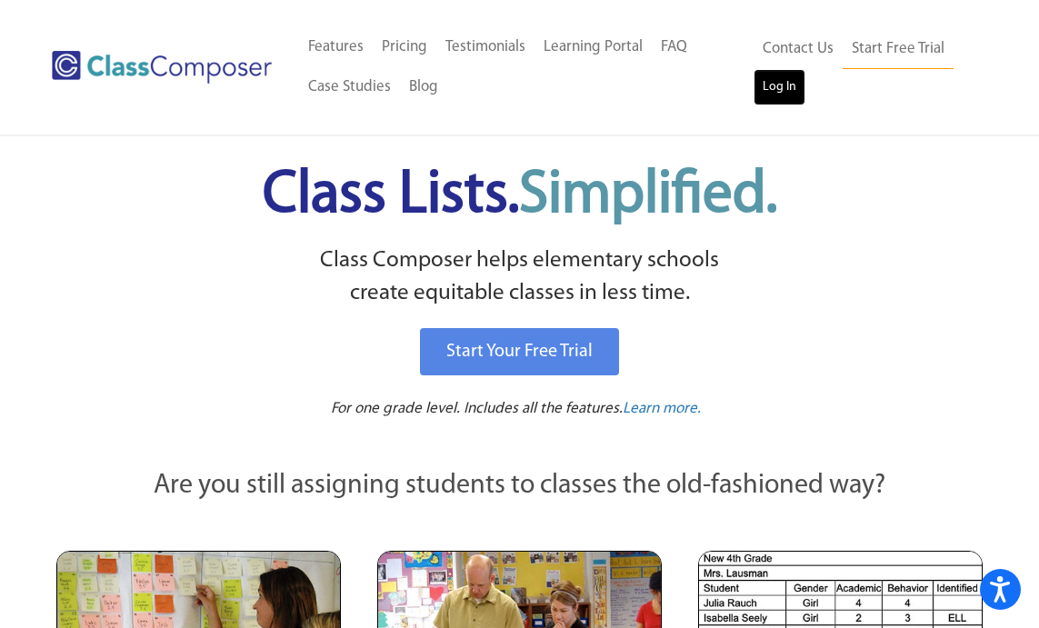
click at [794, 95] on link "Log In" at bounding box center [779, 87] width 52 height 36
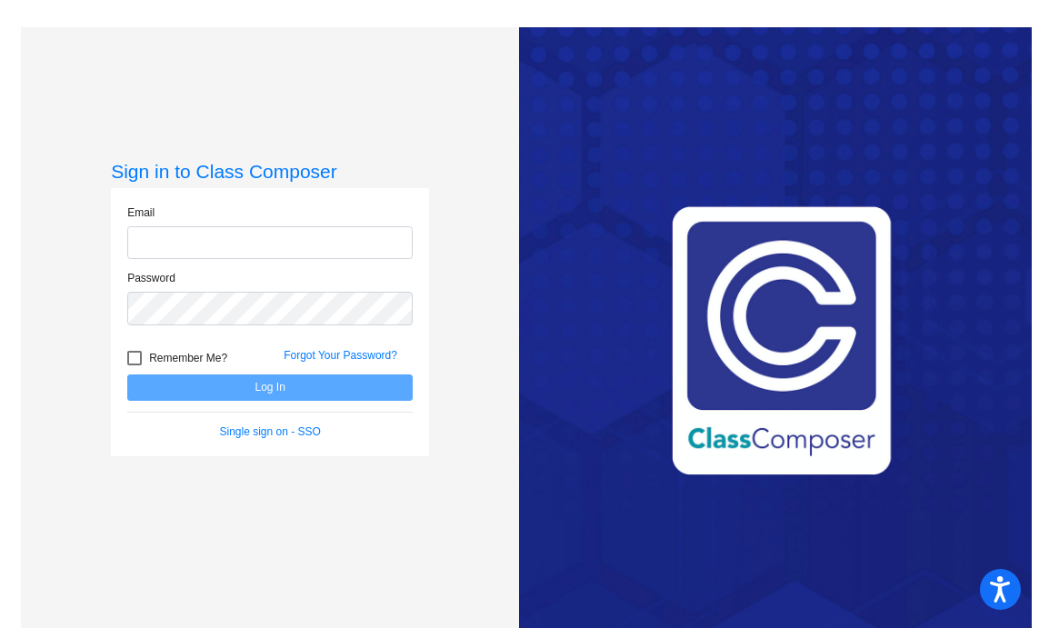
click at [224, 245] on input "email" at bounding box center [269, 243] width 285 height 34
type input "[EMAIL_ADDRESS][DOMAIN_NAME]"
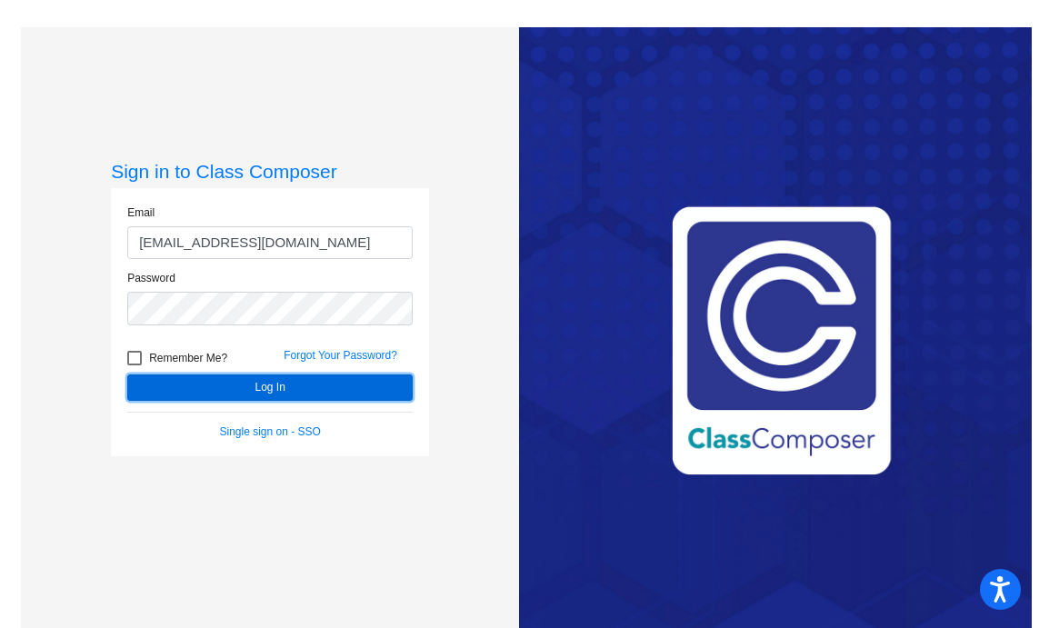
click at [279, 377] on button "Log In" at bounding box center [269, 387] width 285 height 26
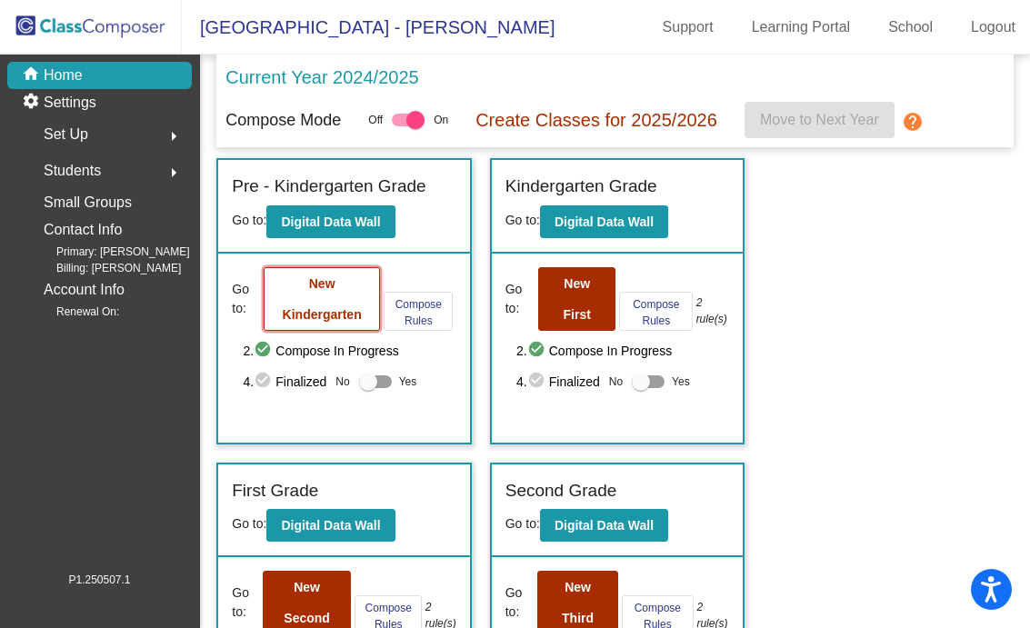
click at [313, 304] on button "New Kindergarten" at bounding box center [322, 299] width 116 height 64
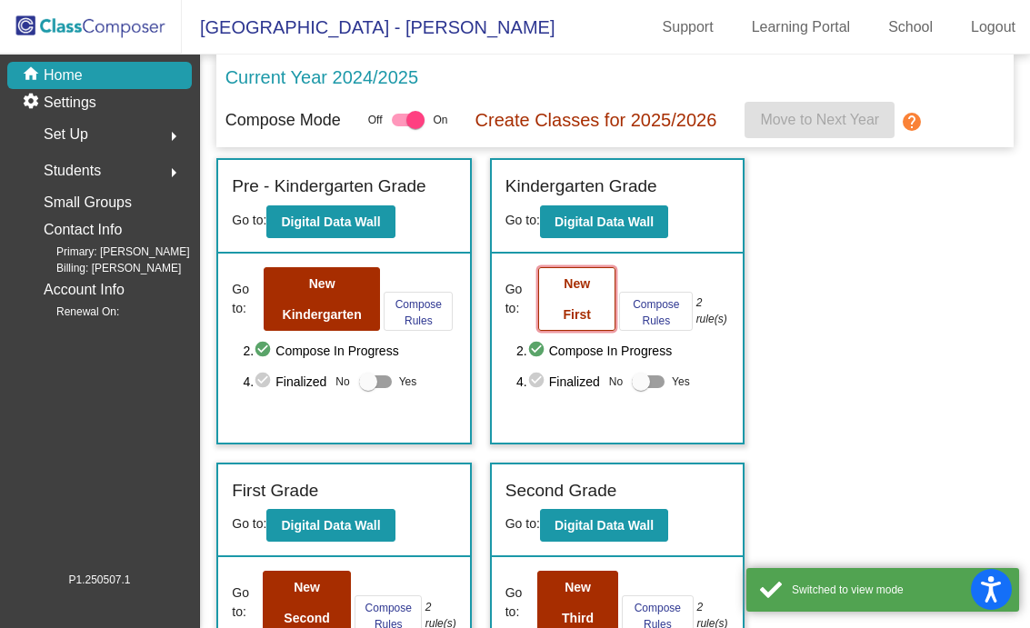
click at [556, 302] on button "New First" at bounding box center [576, 299] width 77 height 64
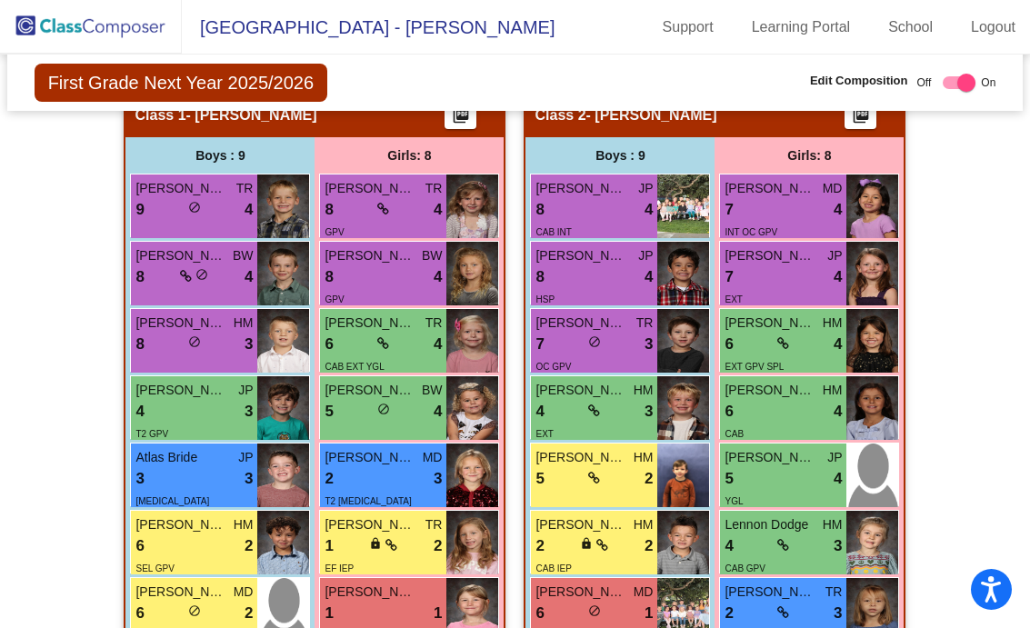
scroll to position [545, 0]
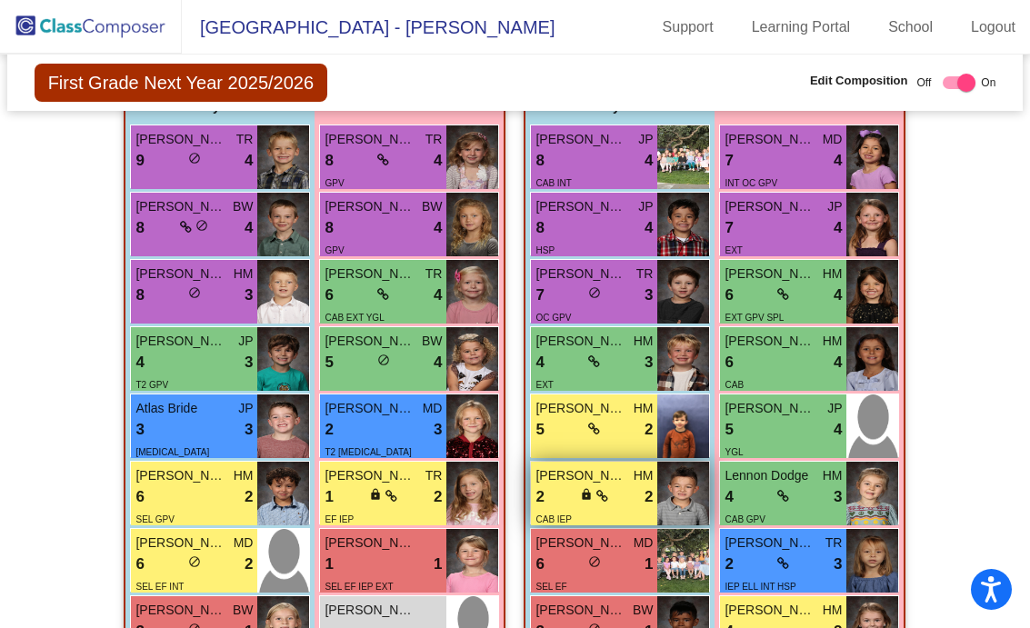
click at [588, 501] on div "lock do_not_disturb_alt" at bounding box center [594, 496] width 28 height 19
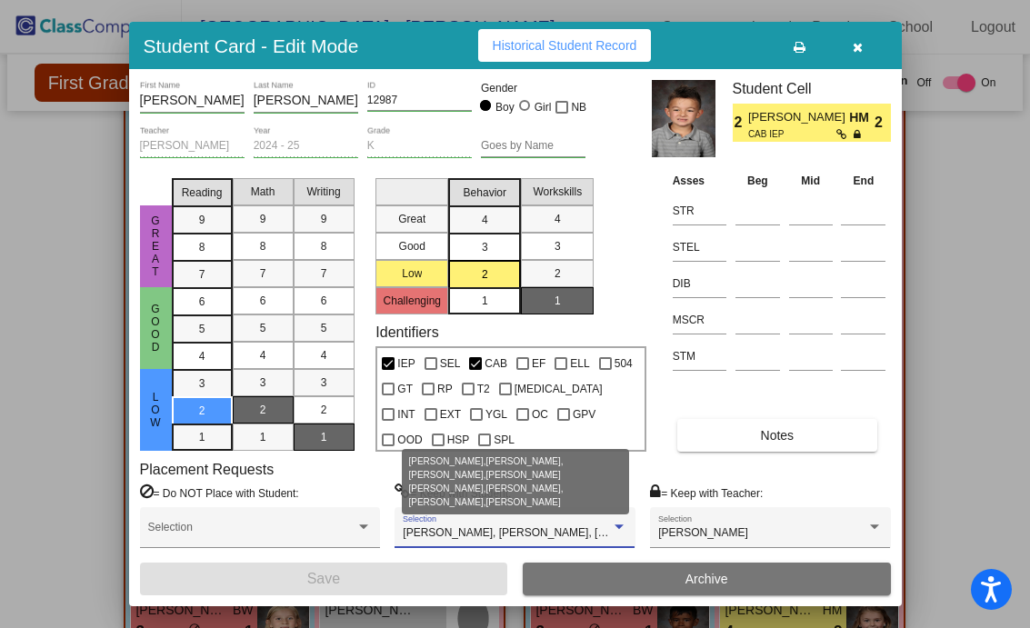
click at [615, 532] on div at bounding box center [619, 527] width 16 height 13
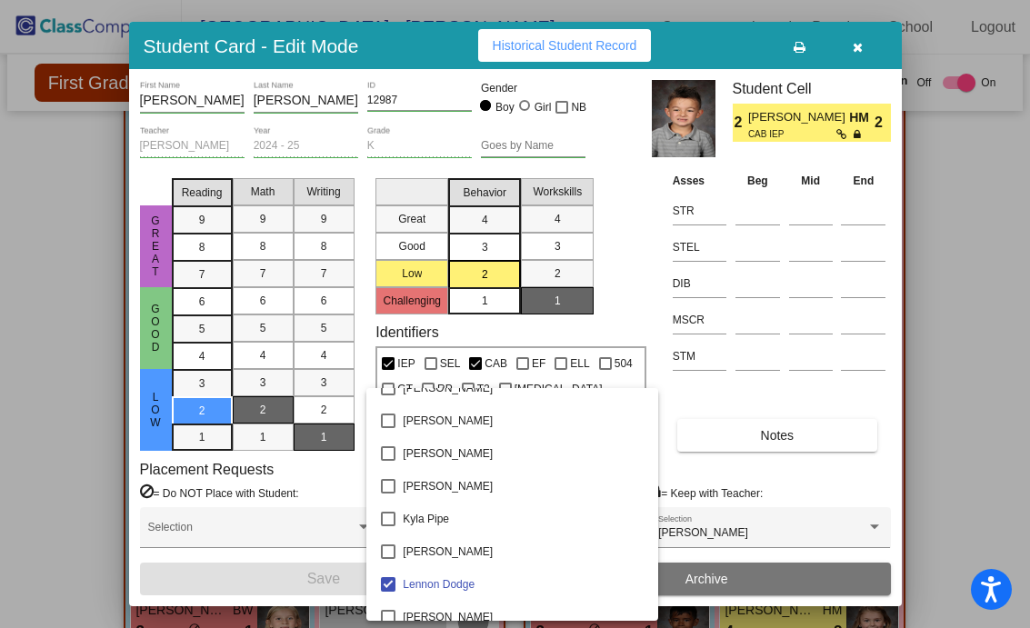
scroll to position [1325, 0]
click at [852, 50] on div at bounding box center [515, 314] width 1030 height 628
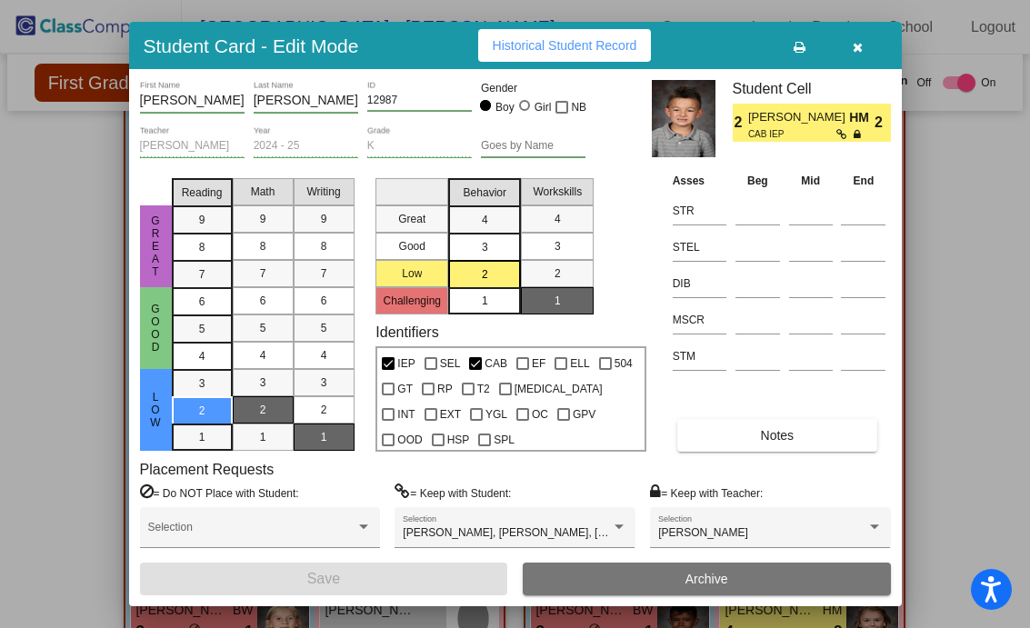
click at [857, 47] on icon "button" at bounding box center [857, 47] width 10 height 13
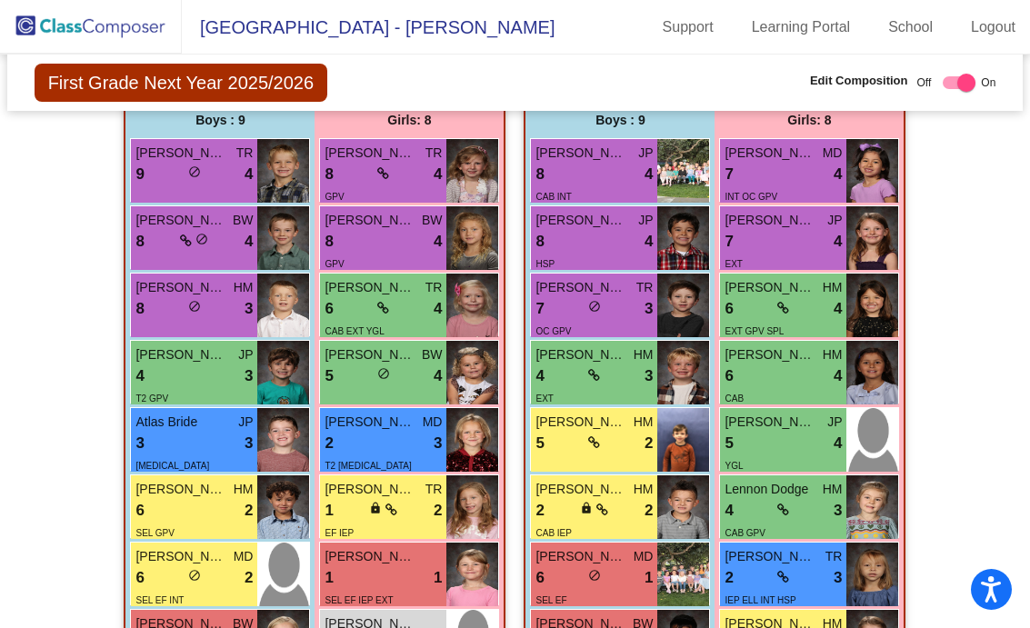
scroll to position [0, 0]
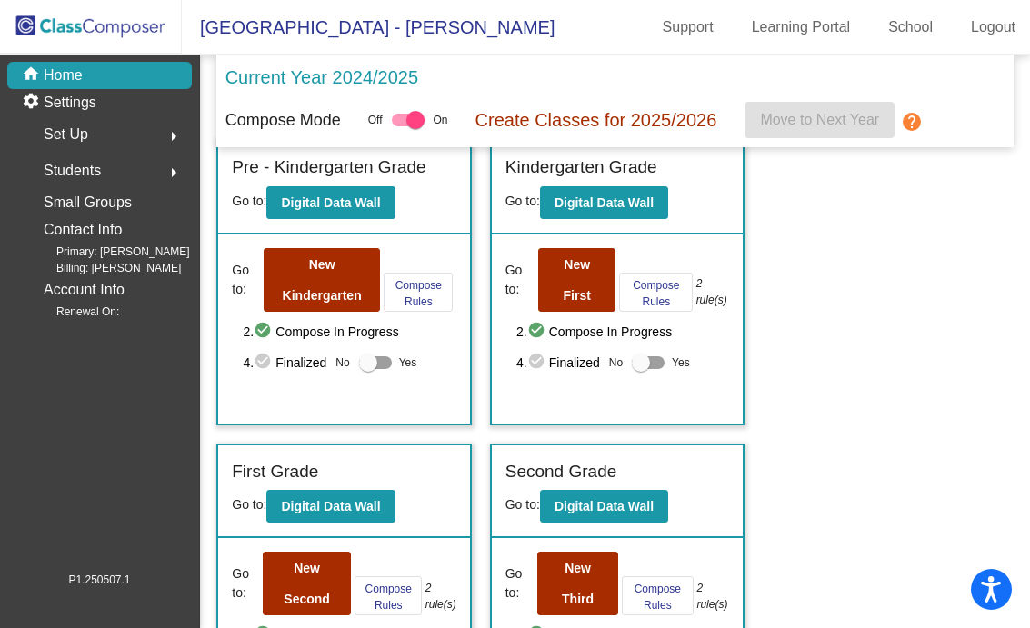
scroll to position [18, 0]
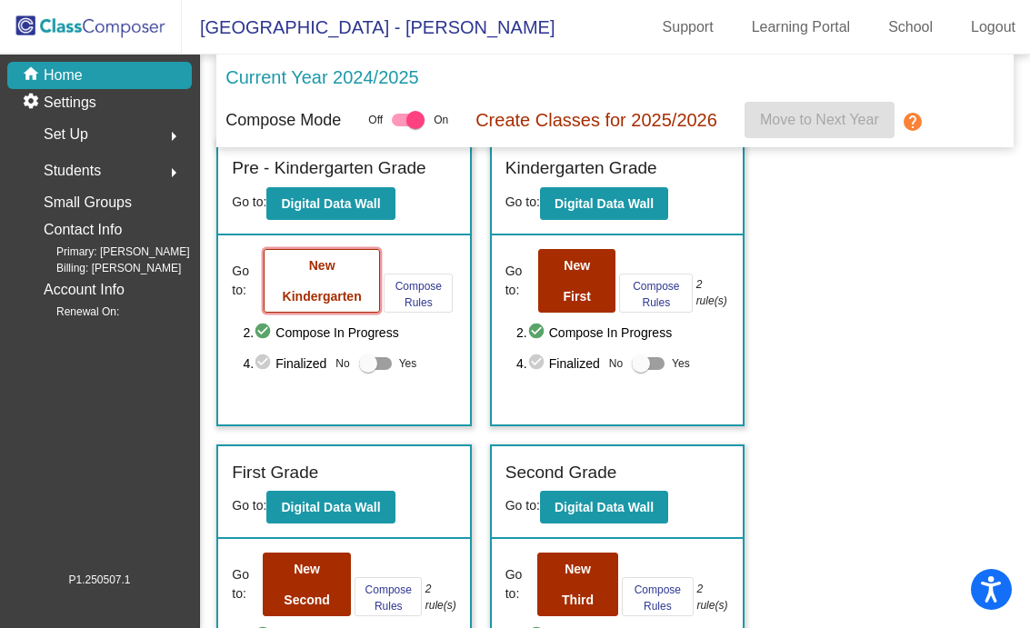
click at [327, 294] on b "New Kindergarten" at bounding box center [322, 280] width 79 height 45
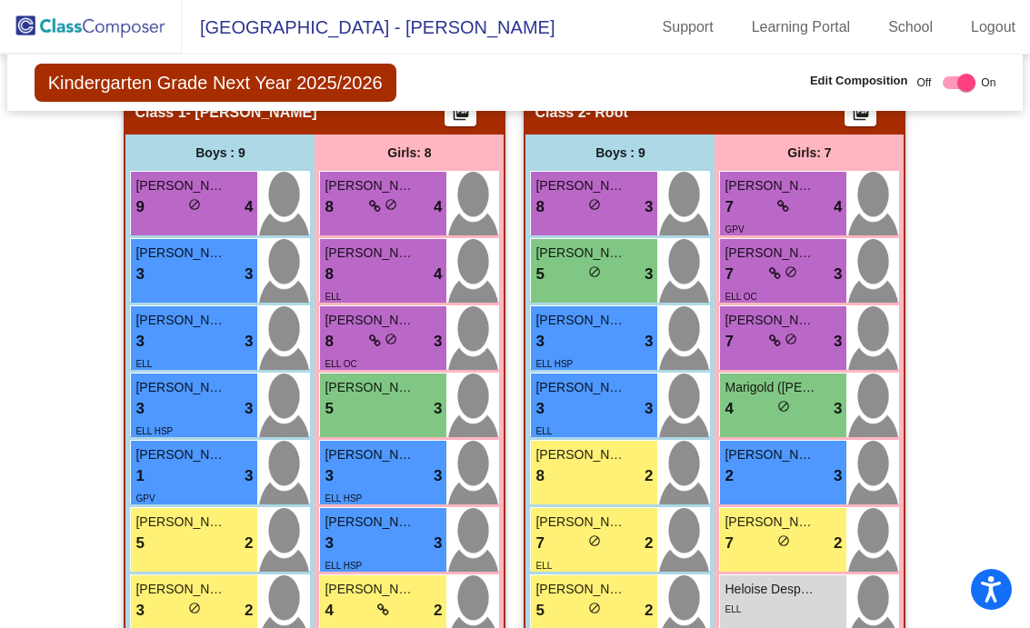
scroll to position [455, 0]
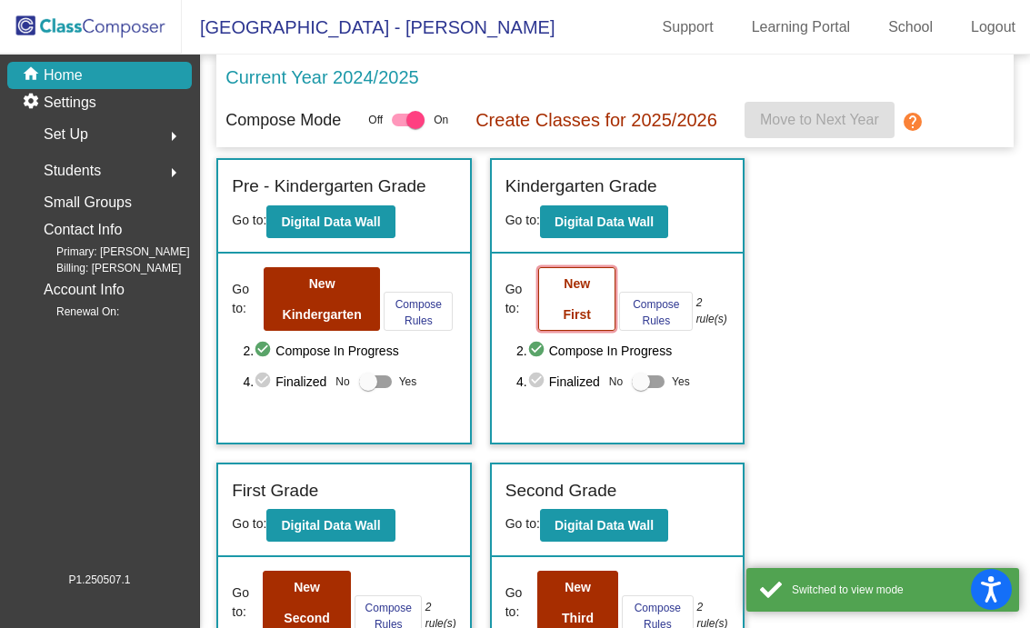
click at [587, 303] on button "New First" at bounding box center [576, 299] width 77 height 64
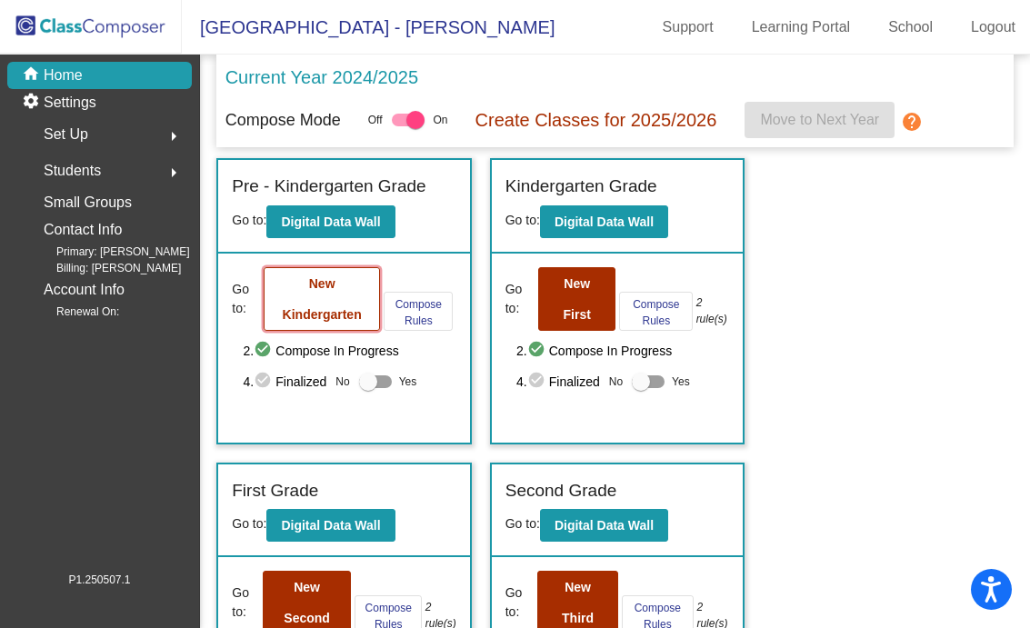
click at [314, 310] on b "New Kindergarten" at bounding box center [322, 298] width 79 height 45
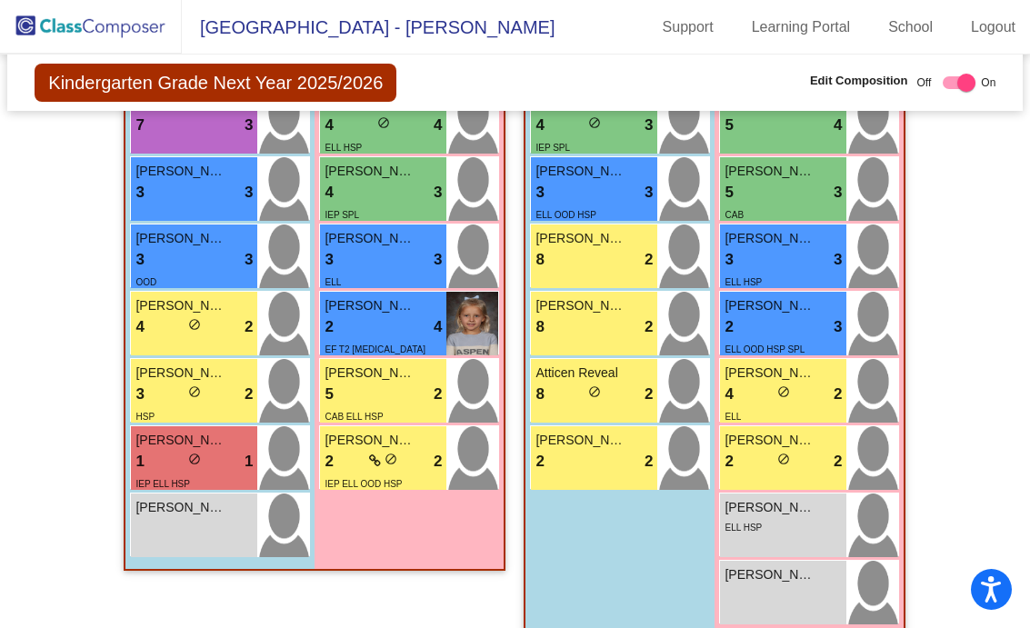
scroll to position [1407, 0]
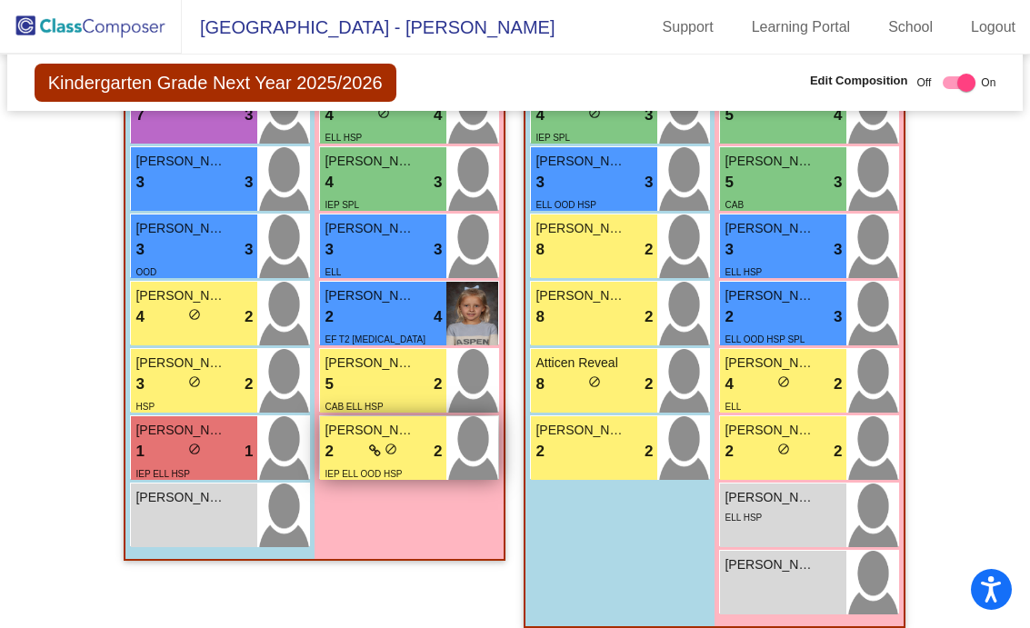
click at [393, 455] on span "do_not_disturb_alt" at bounding box center [390, 449] width 13 height 13
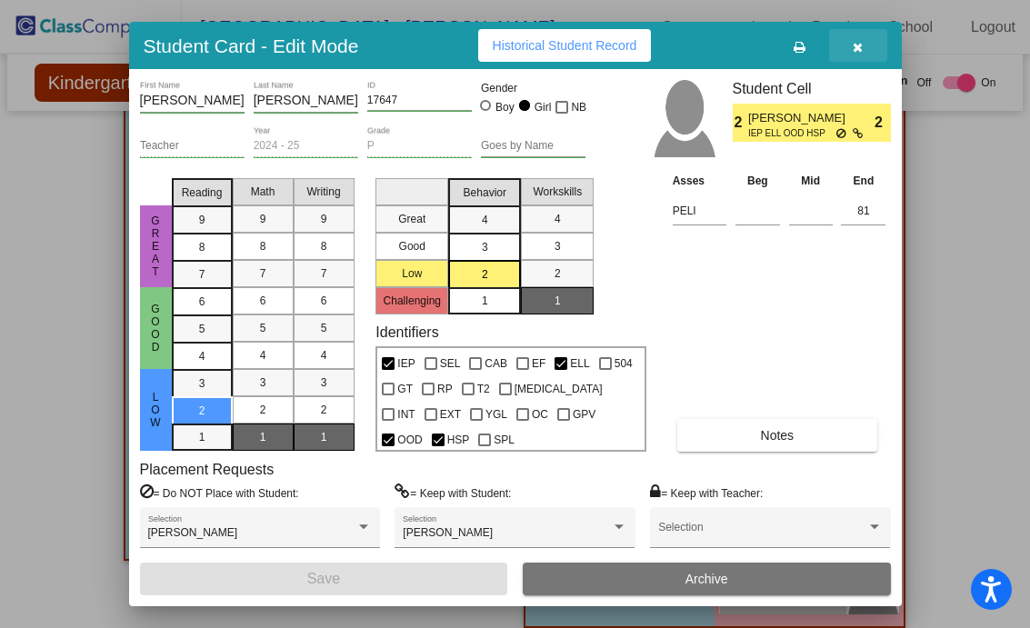
click at [861, 48] on icon "button" at bounding box center [857, 47] width 10 height 13
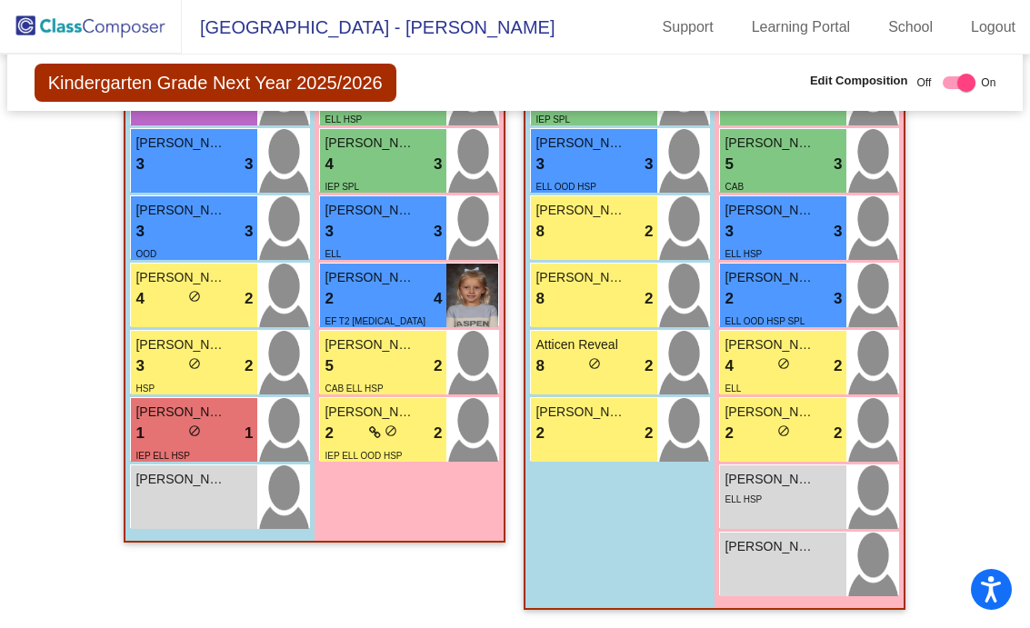
scroll to position [0, 0]
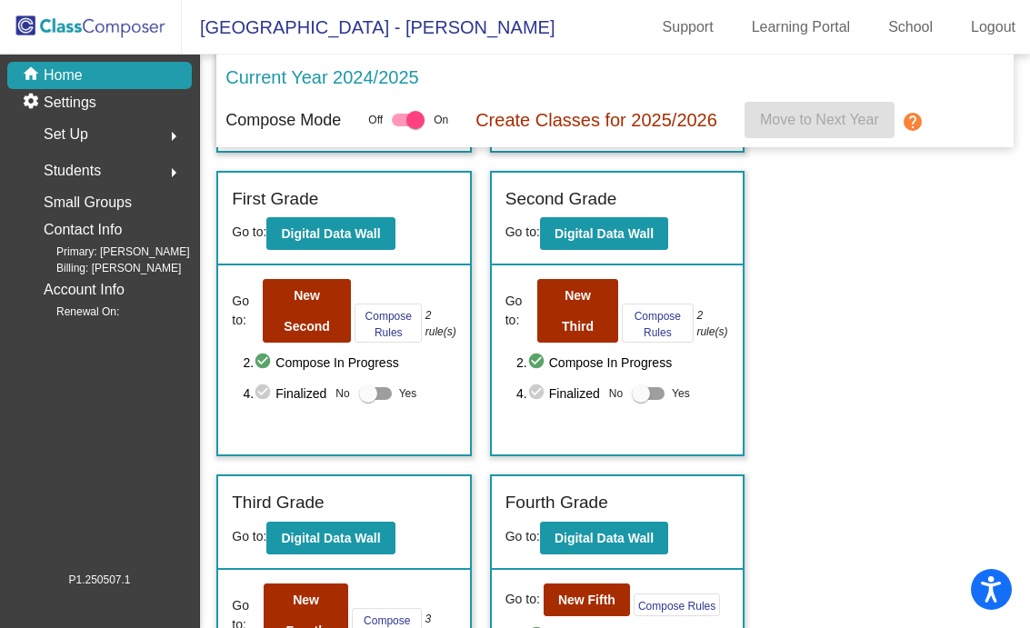
scroll to position [264, 0]
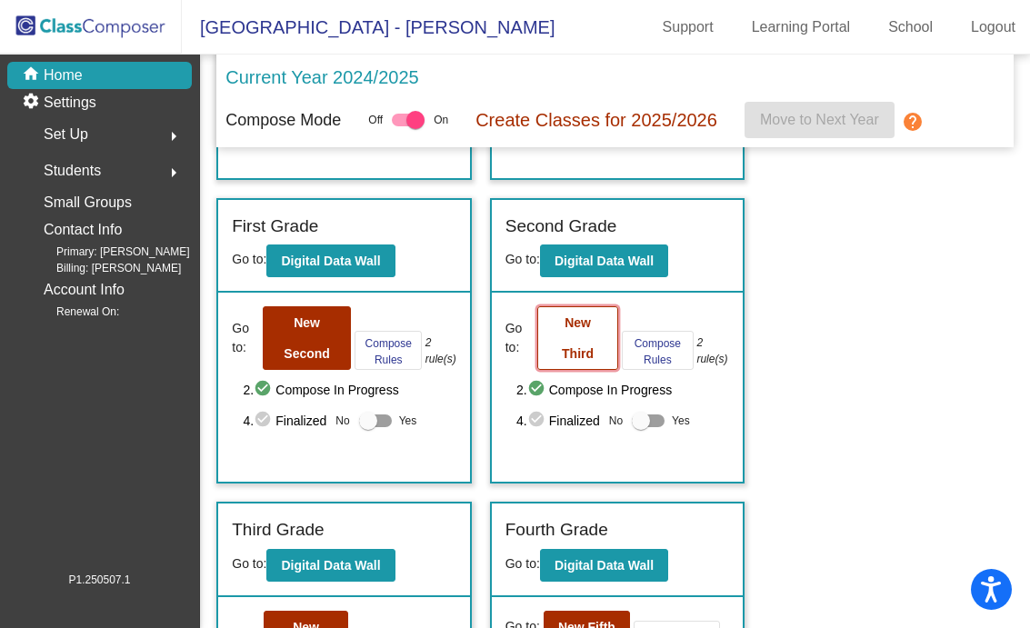
click at [569, 332] on button "New Third" at bounding box center [577, 338] width 80 height 64
